Goal: Feedback & Contribution: Contribute content

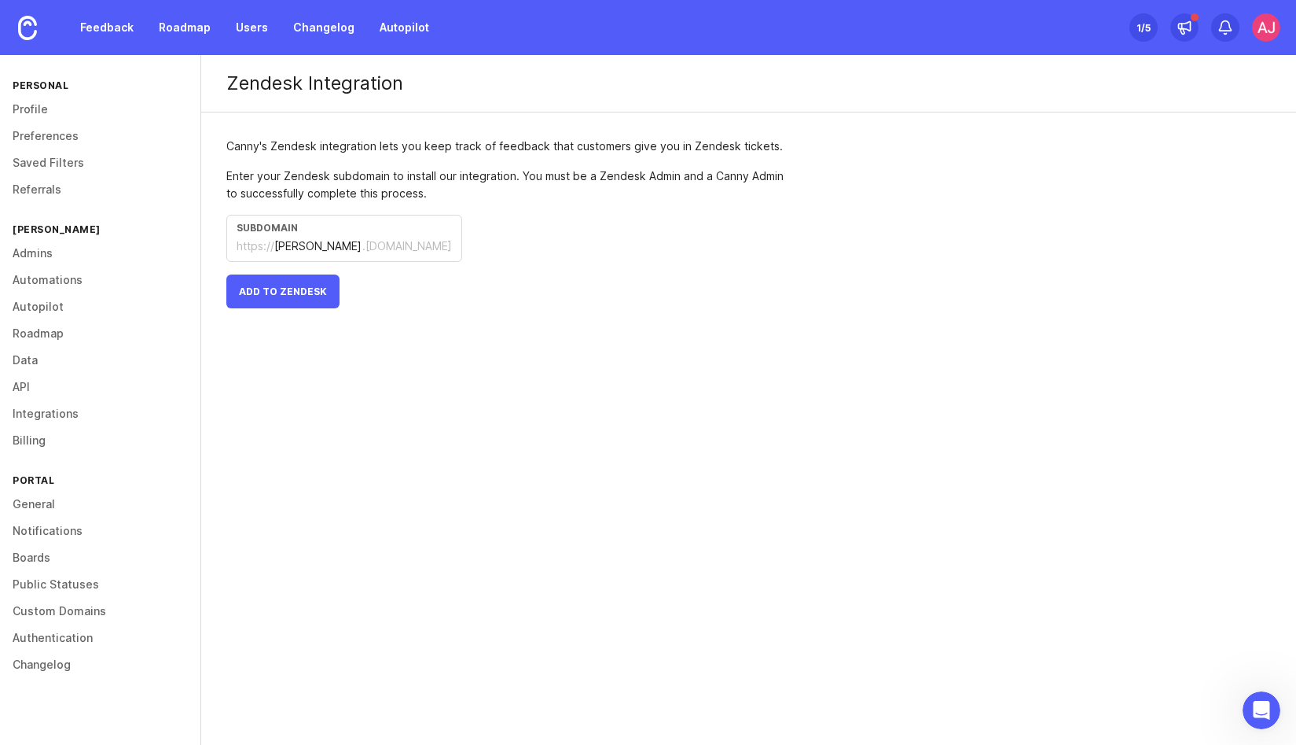
scroll to position [950, 0]
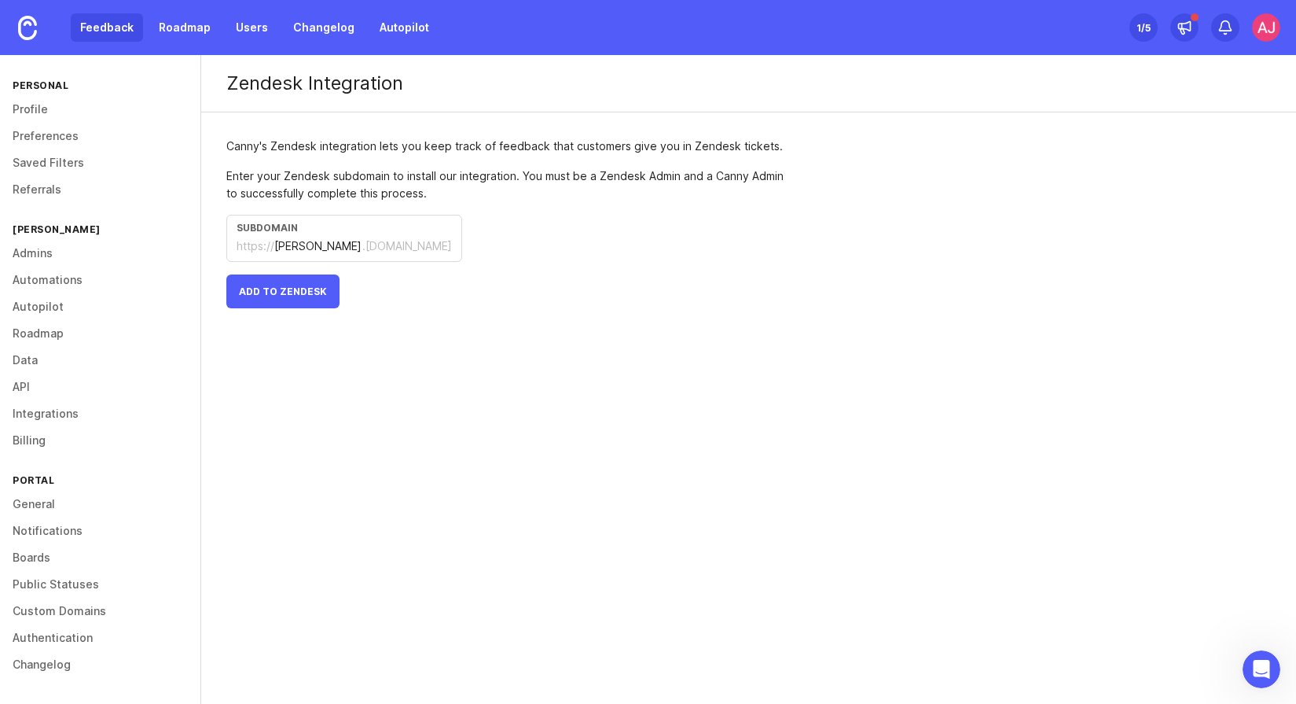
click at [112, 33] on link "Feedback" at bounding box center [107, 27] width 72 height 28
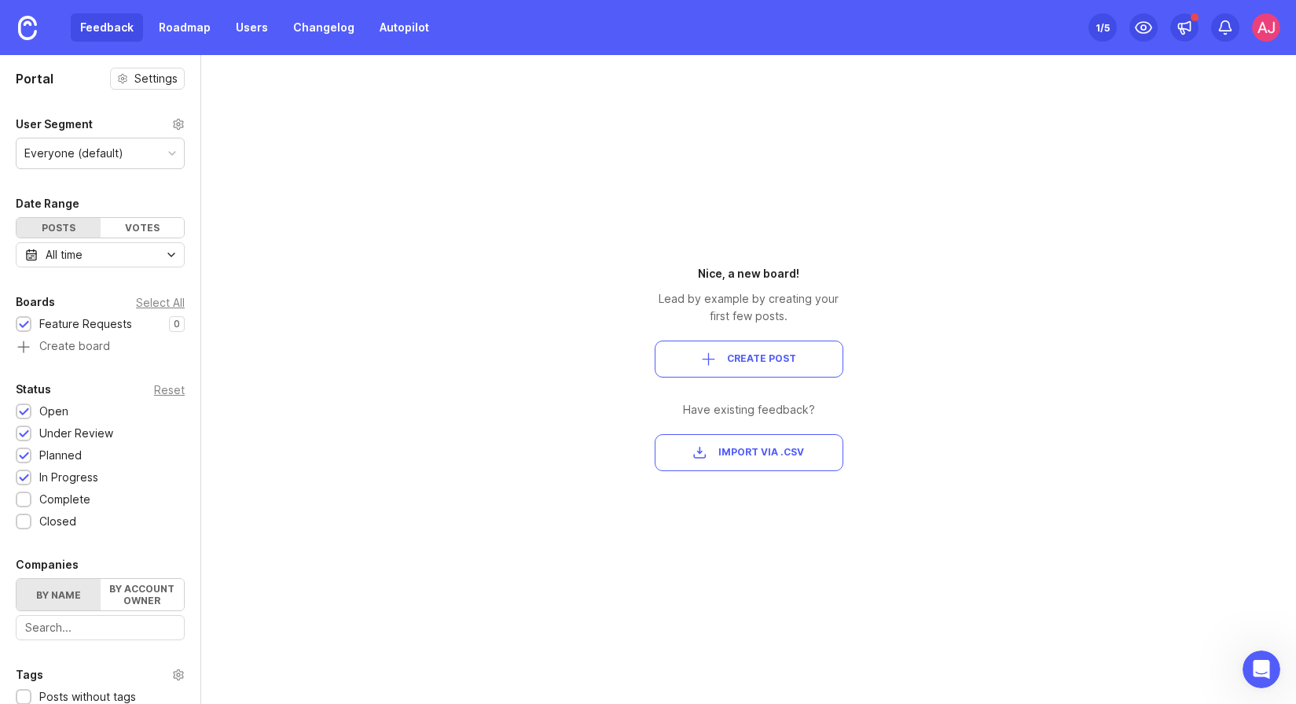
click at [689, 356] on span "Create Post" at bounding box center [749, 358] width 162 height 13
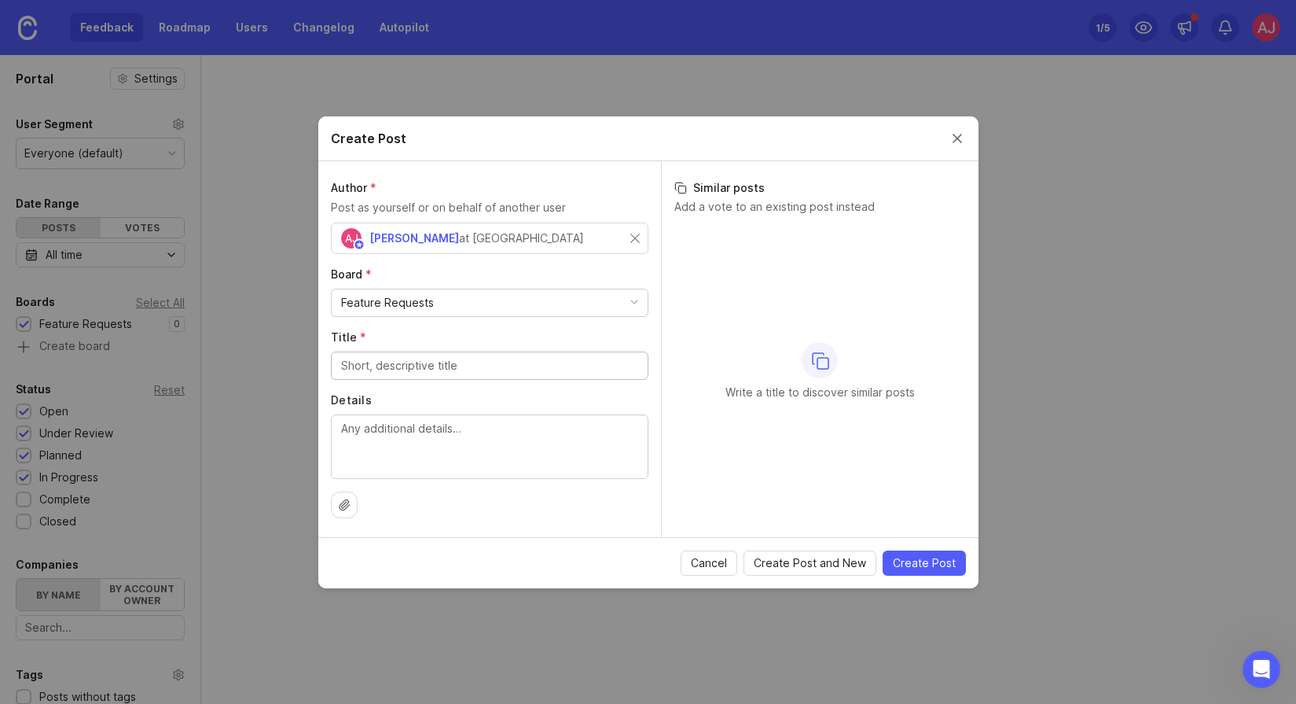
click at [458, 233] on div "AJ Hoke at Brij" at bounding box center [469, 238] width 256 height 20
click at [376, 360] on input "Title *" at bounding box center [489, 365] width 297 height 17
type input "Alphabetize"
type input "Auto"
type input "Alphabetize lists automatically"
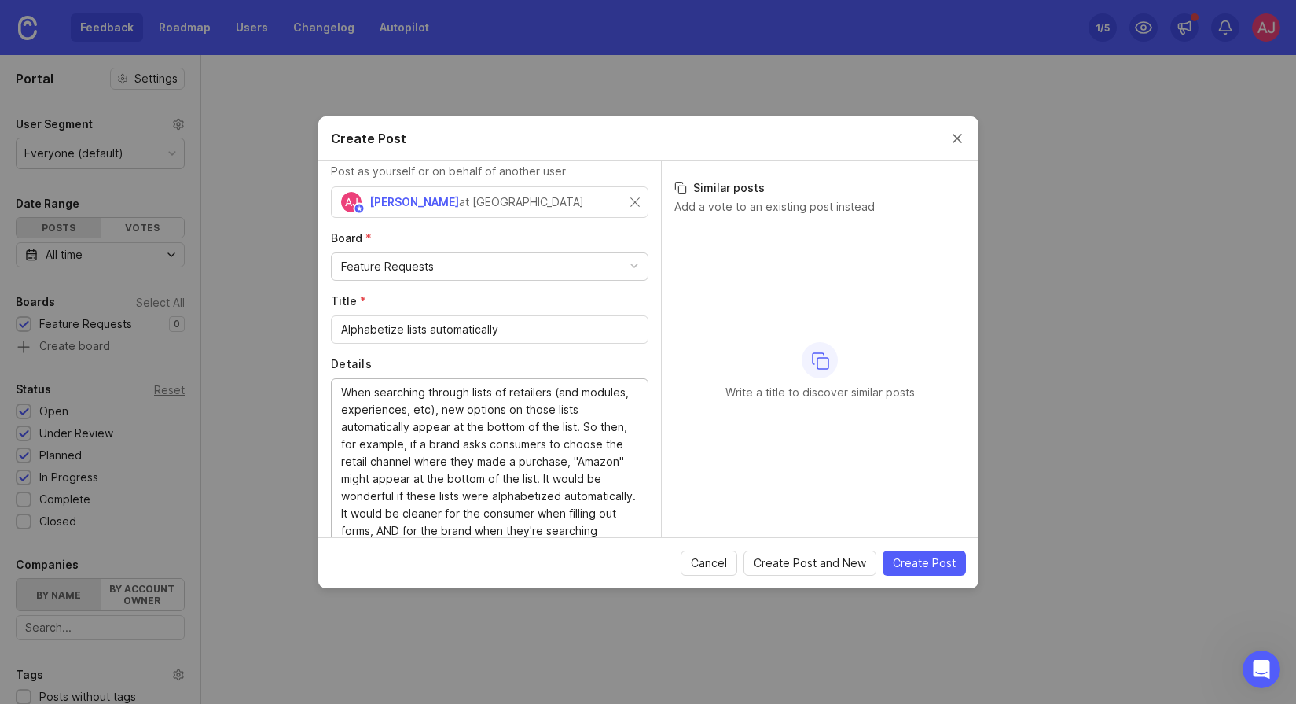
scroll to position [53, 0]
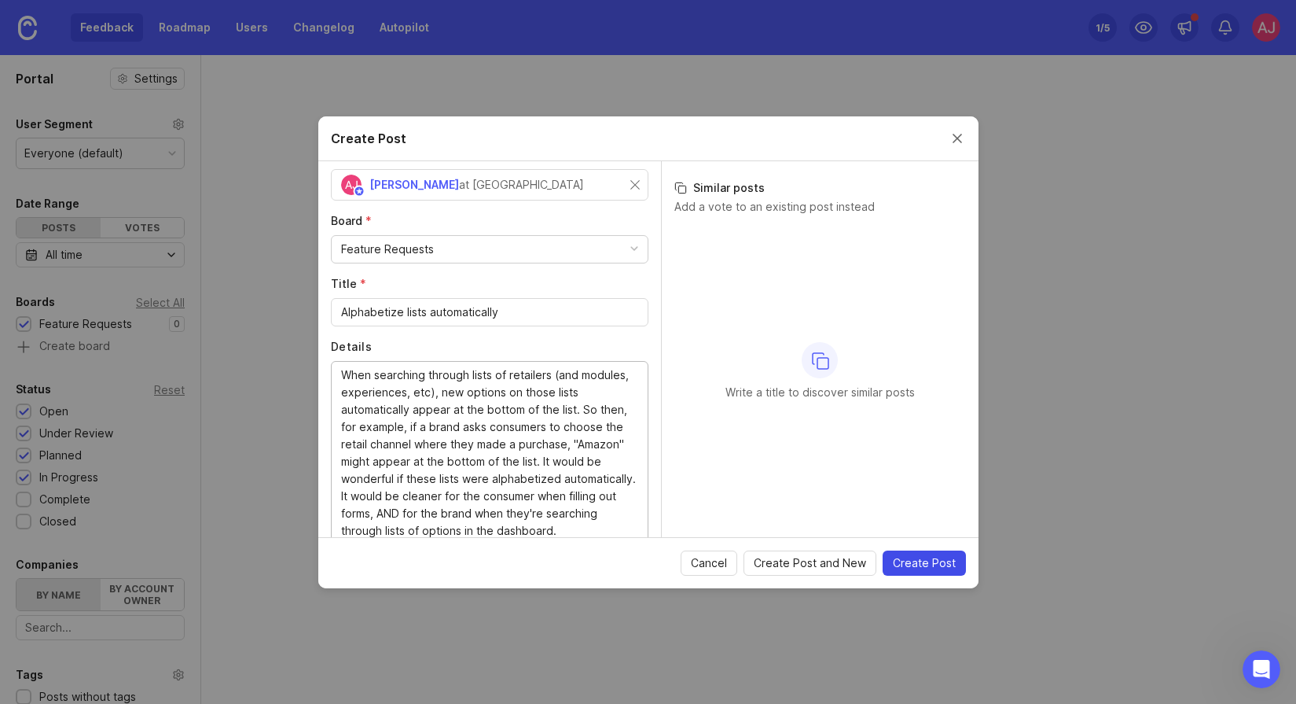
type textarea "When searching through lists of retailers (and modules, experiences, etc), new …"
click at [925, 557] on span "Create Post" at bounding box center [924, 563] width 63 height 16
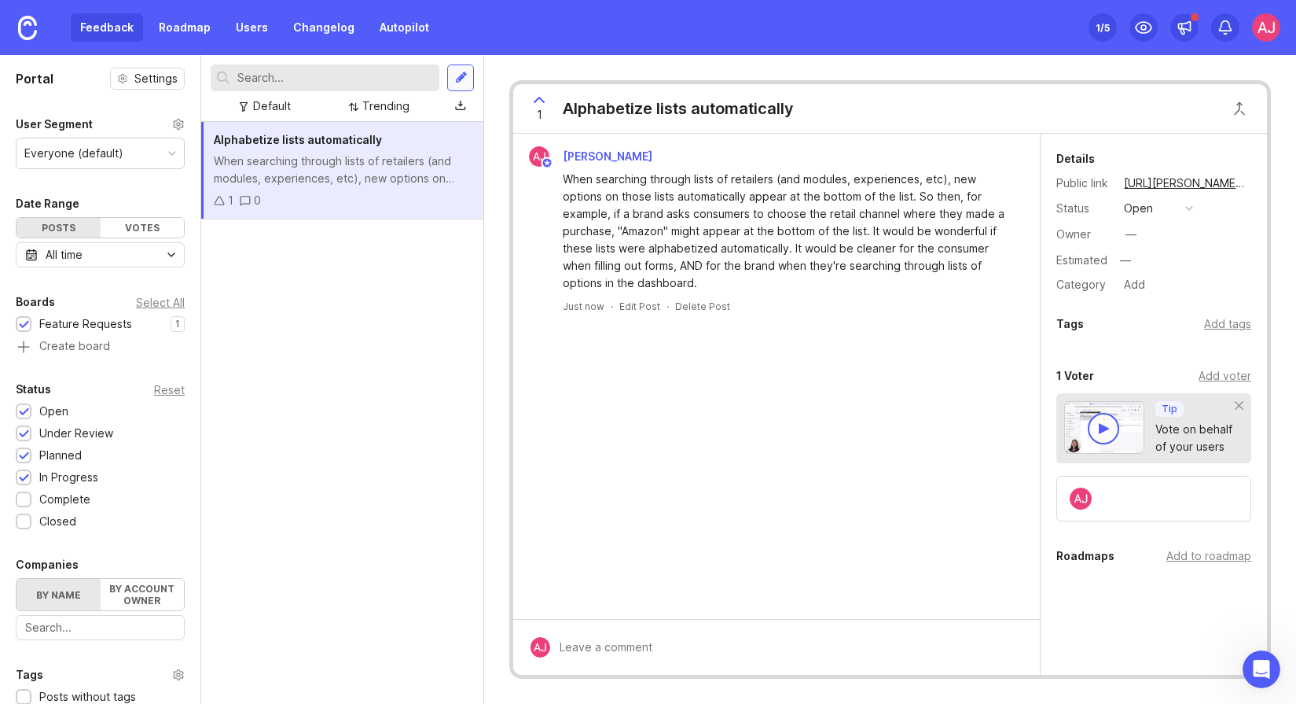
click at [460, 77] on div at bounding box center [461, 78] width 13 height 14
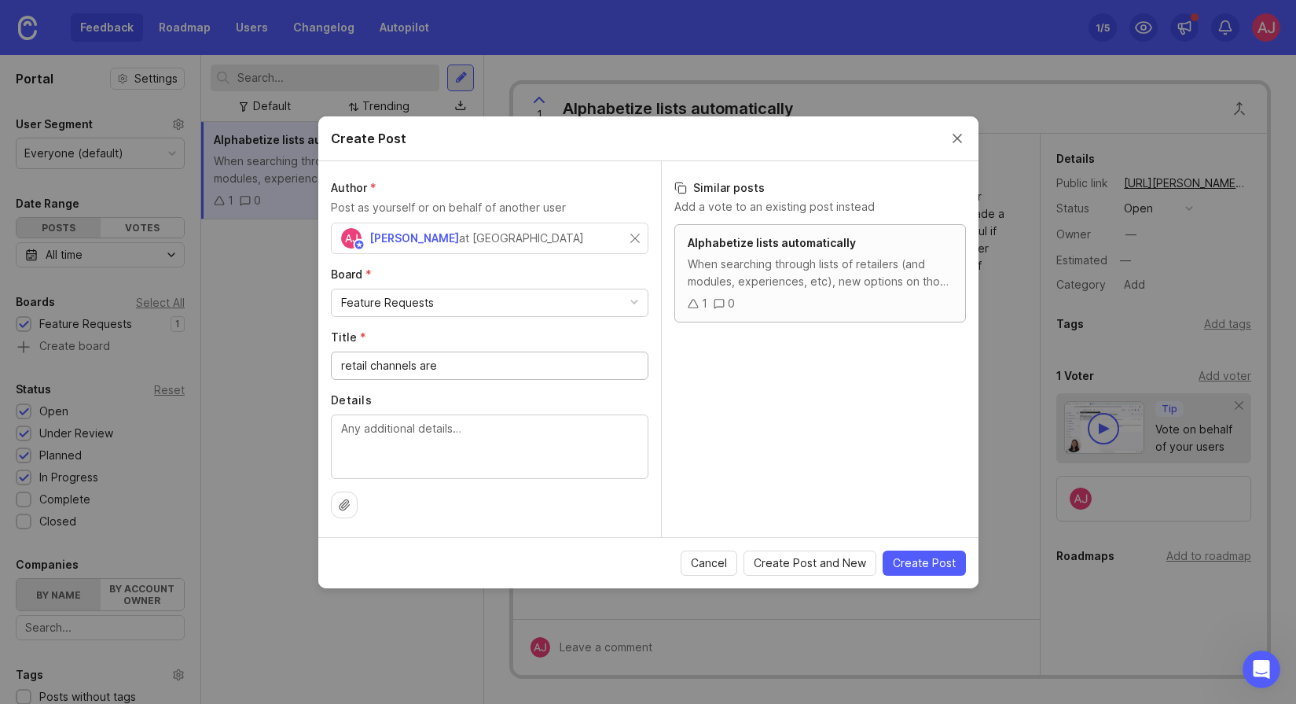
type input "retail channels are"
click at [730, 276] on div "When searching through lists of retailers (and modules, experiences, etc), new …" at bounding box center [820, 273] width 265 height 35
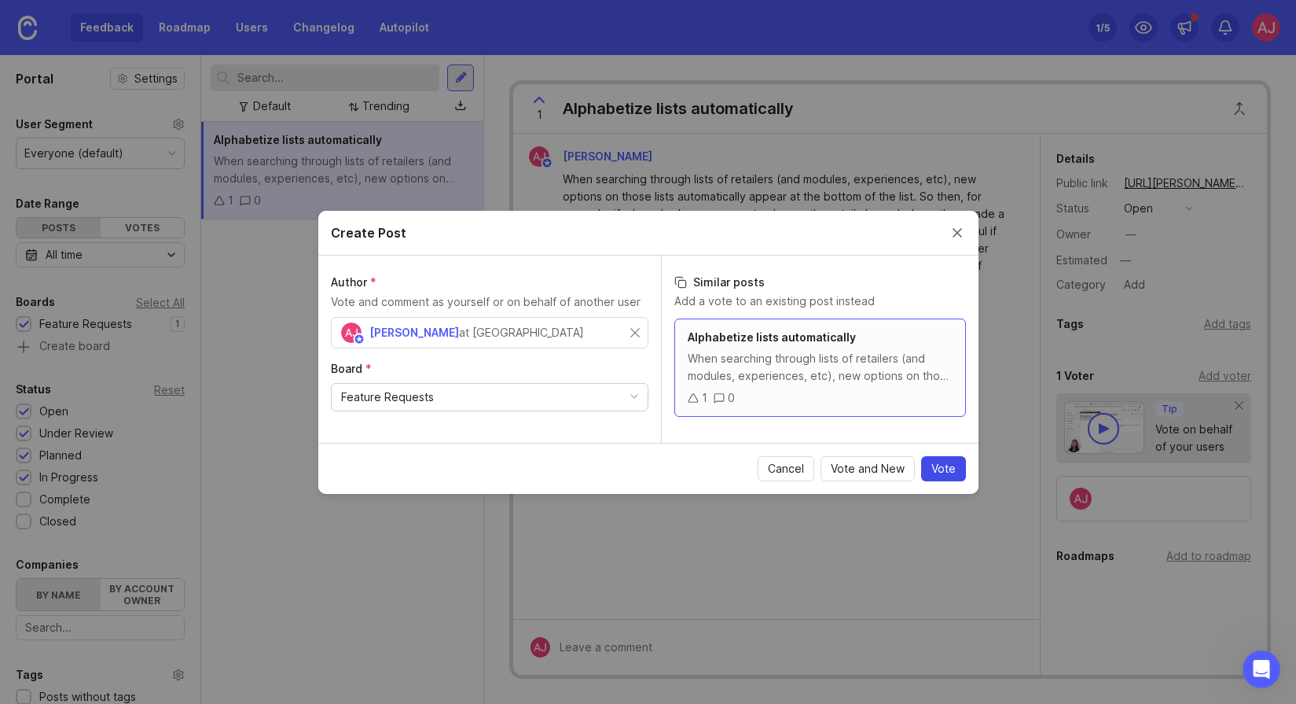
click at [936, 473] on span "Vote" at bounding box center [944, 469] width 24 height 16
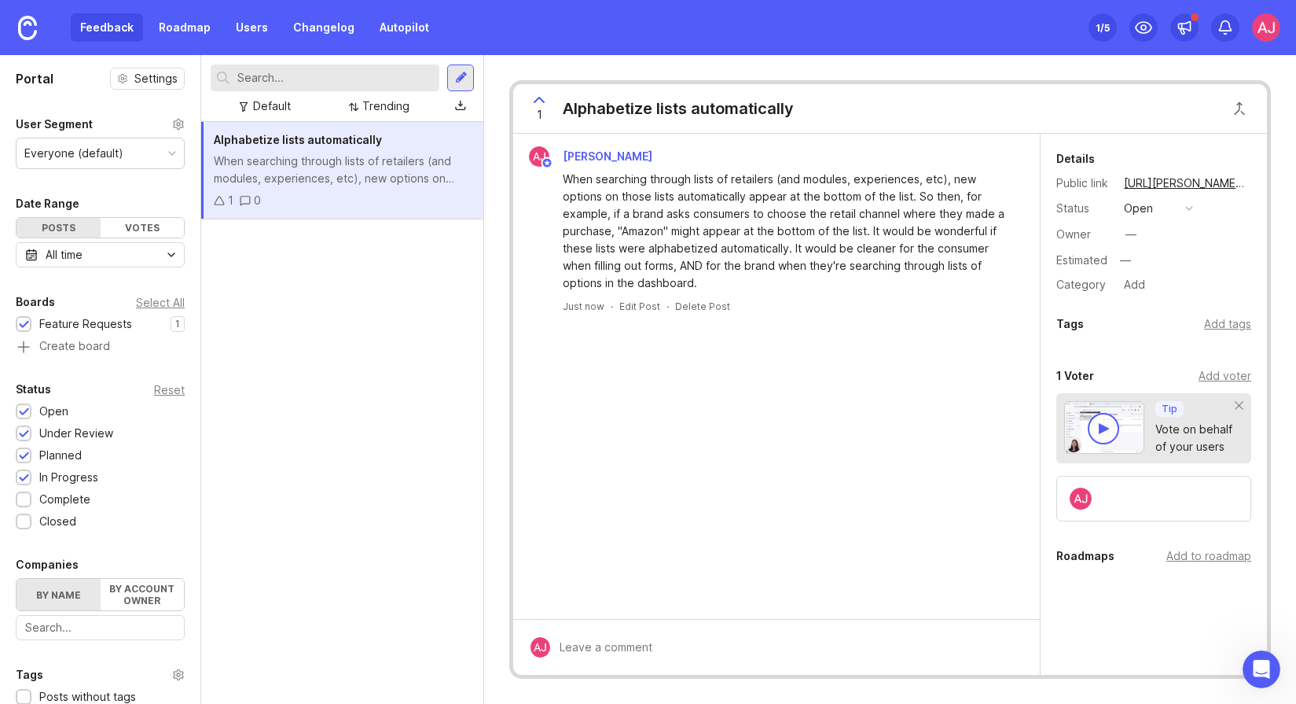
click at [1267, 35] on img at bounding box center [1266, 27] width 28 height 28
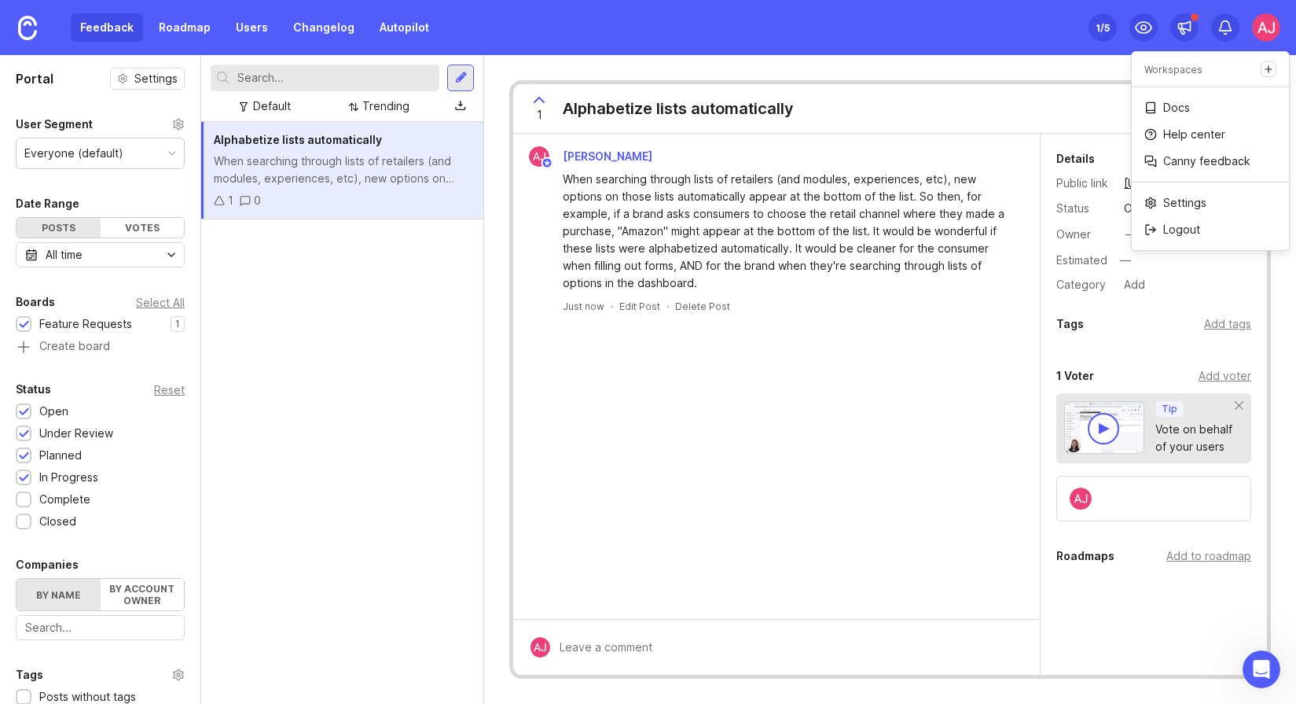
click at [1035, 90] on div "1 Alphabetize lists automatically" at bounding box center [890, 109] width 754 height 50
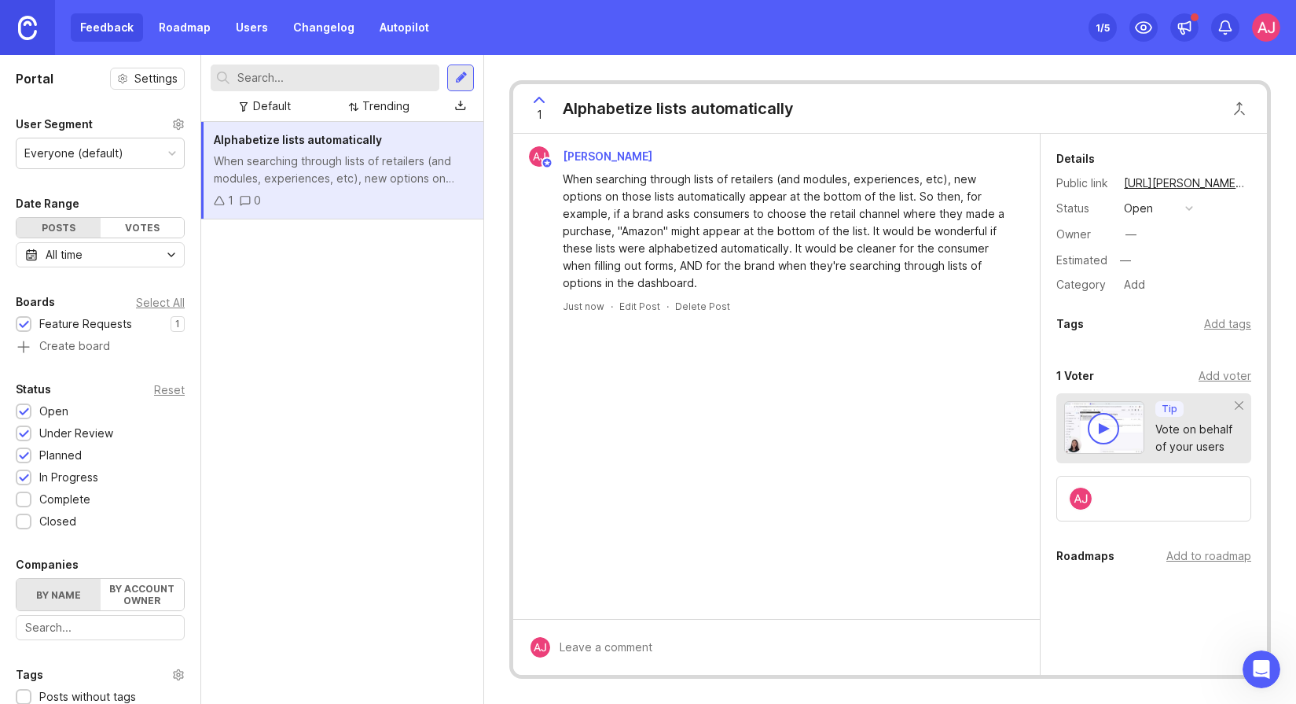
click at [29, 31] on img at bounding box center [27, 28] width 19 height 24
click at [1156, 181] on link "[URL][PERSON_NAME][DOMAIN_NAME][PERSON_NAME]" at bounding box center [1175, 183] width 110 height 20
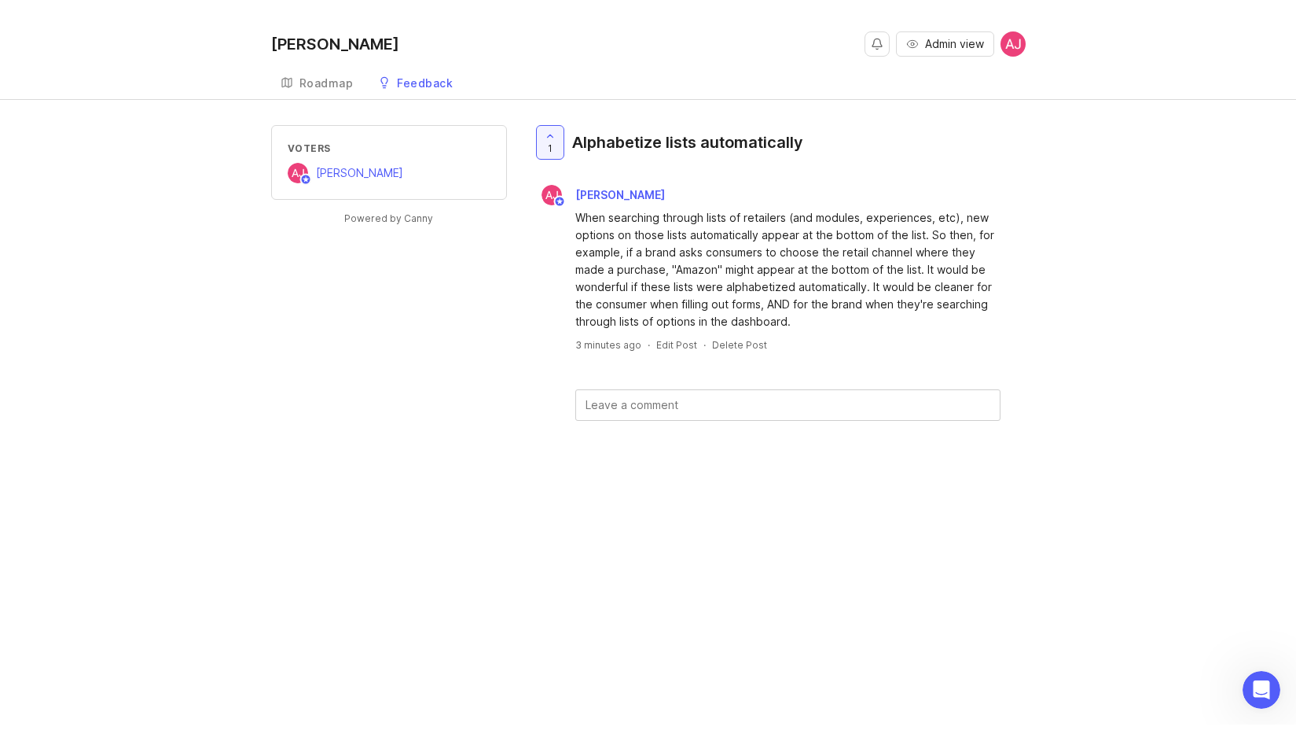
scroll to position [962, 0]
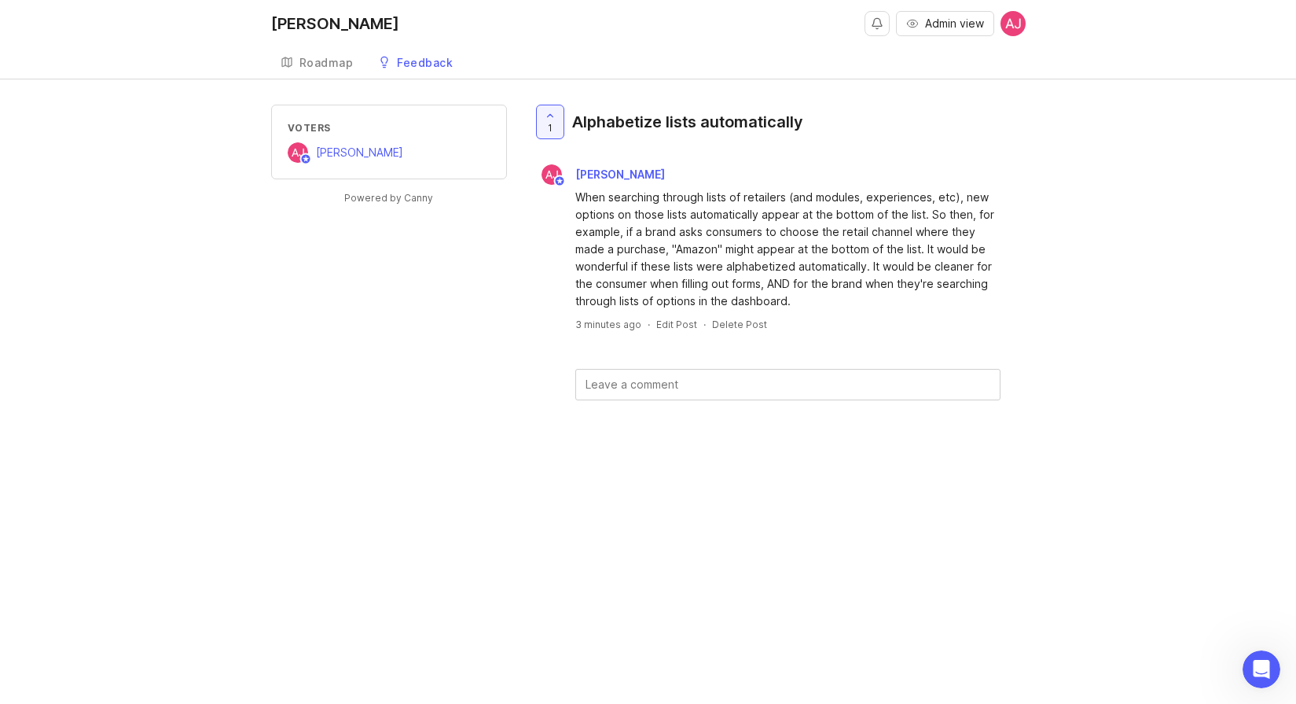
click at [432, 62] on div "Feedback" at bounding box center [425, 62] width 56 height 11
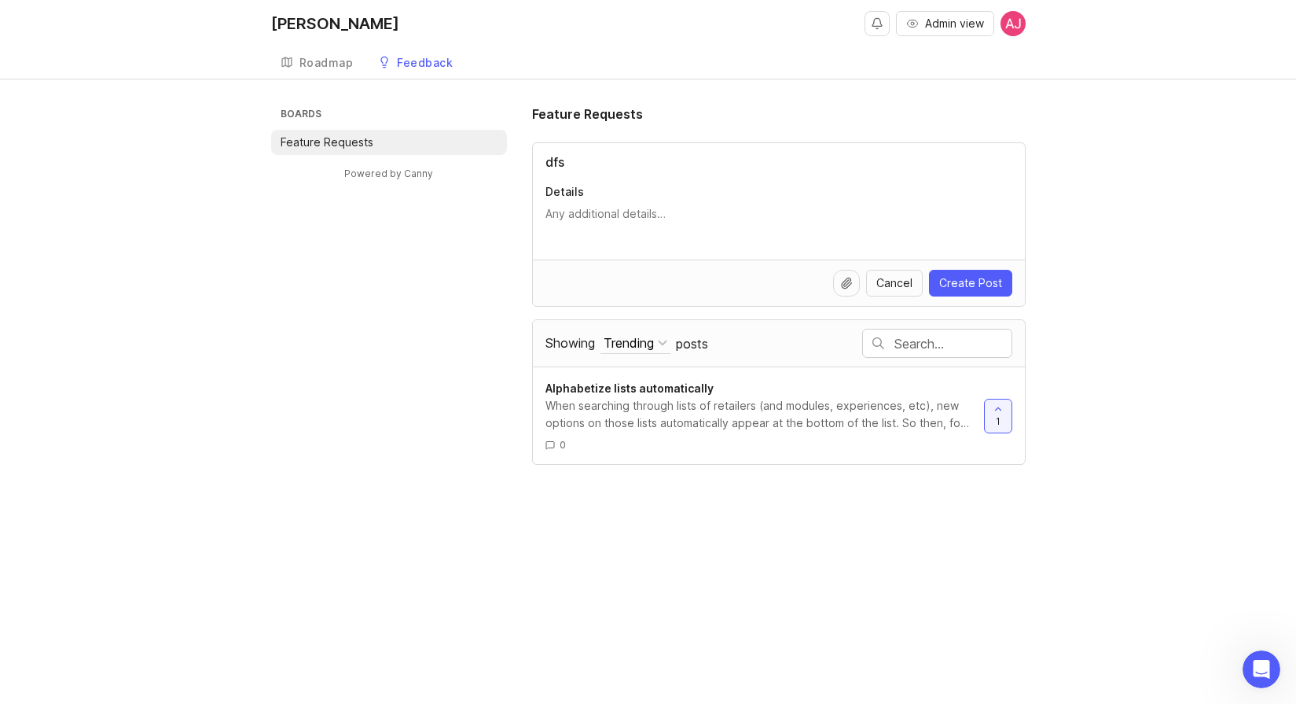
type input "dfsd"
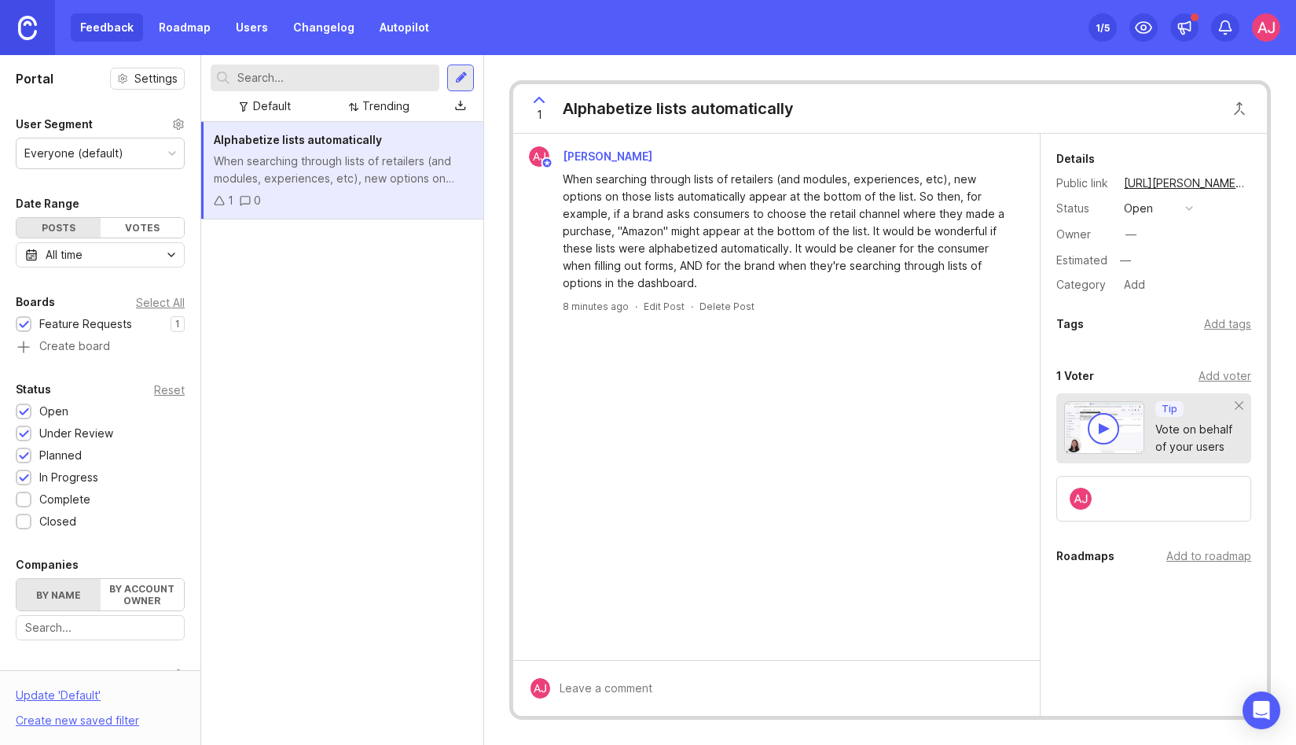
click at [119, 30] on div "Feedback Roadmap Users Changelog Autopilot" at bounding box center [255, 27] width 368 height 28
click at [92, 28] on div "Feedback Roadmap Users Changelog Autopilot" at bounding box center [255, 27] width 368 height 28
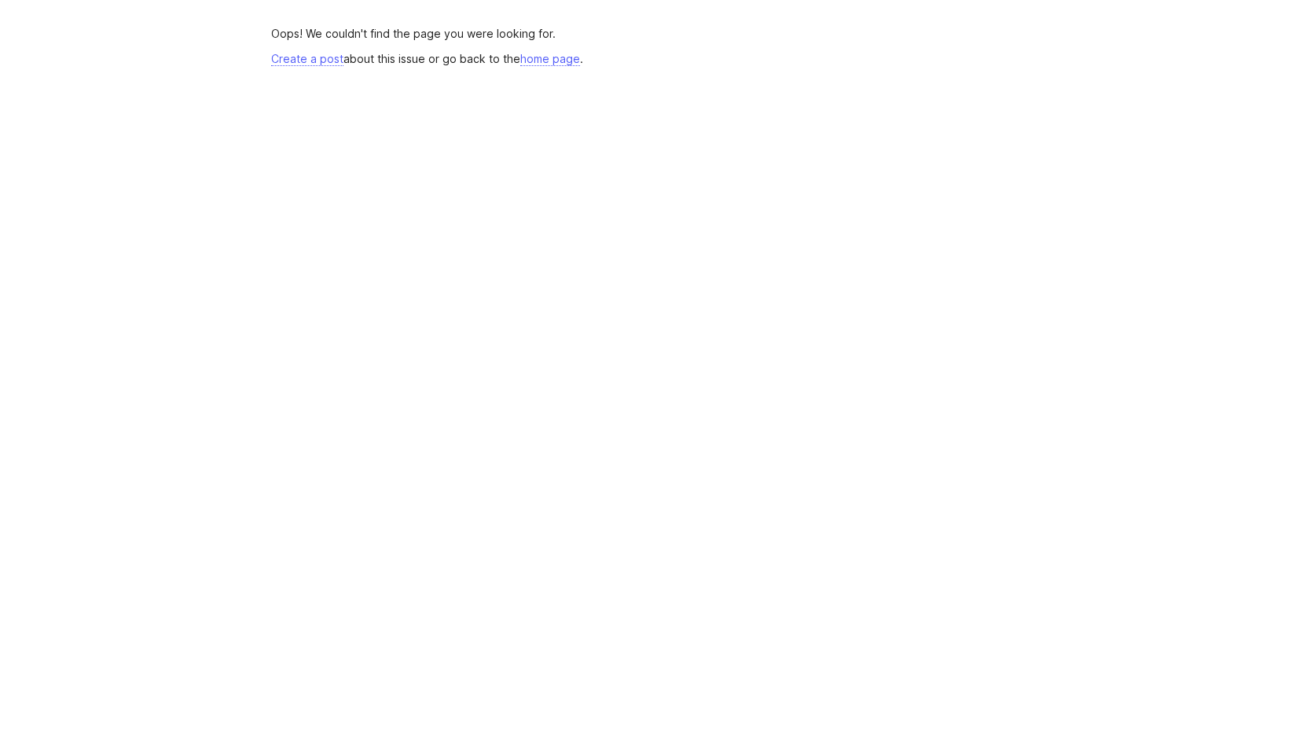
click at [557, 57] on link "home page" at bounding box center [550, 59] width 60 height 14
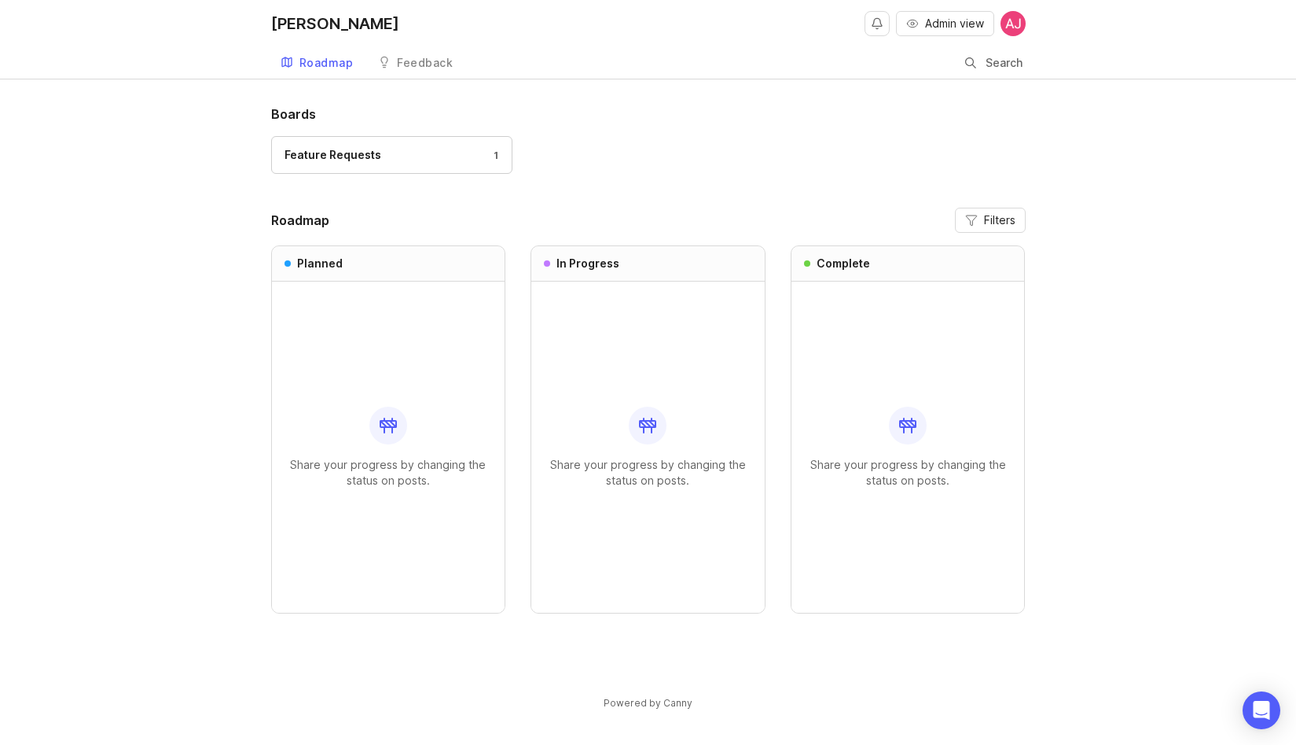
click at [945, 22] on span "Admin view" at bounding box center [954, 24] width 59 height 16
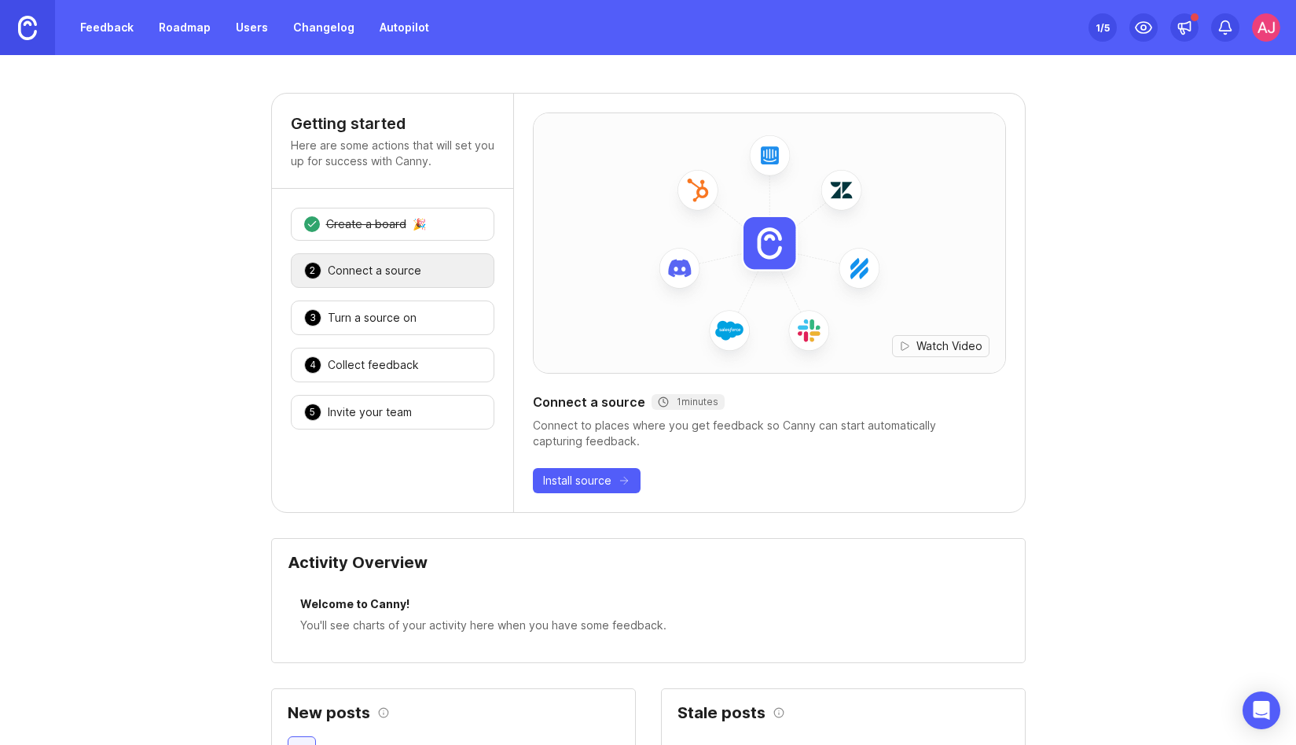
click at [110, 30] on link "Feedback" at bounding box center [107, 27] width 72 height 28
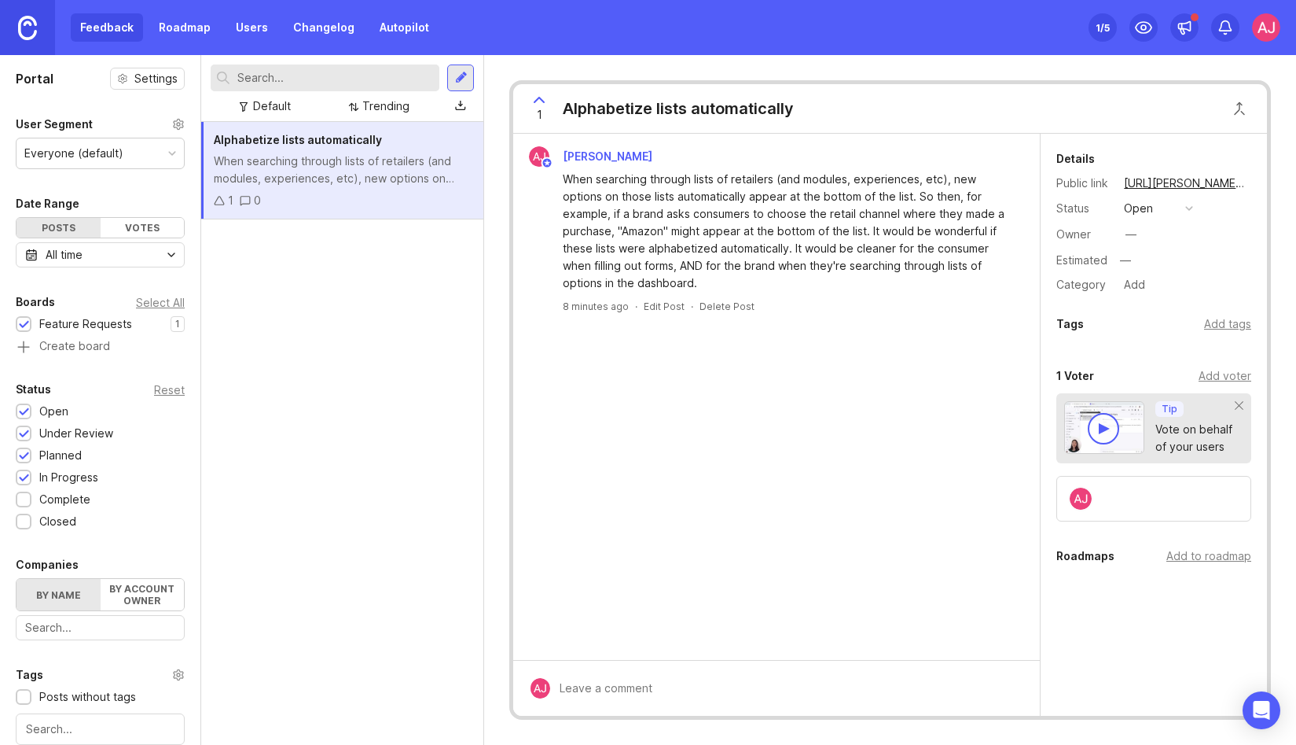
click at [370, 359] on div "Alphabetize lists automatically When searching through lists of retailers (and …" at bounding box center [342, 433] width 282 height 623
click at [1108, 432] on div at bounding box center [1104, 428] width 11 height 11
